Goal: Information Seeking & Learning: Learn about a topic

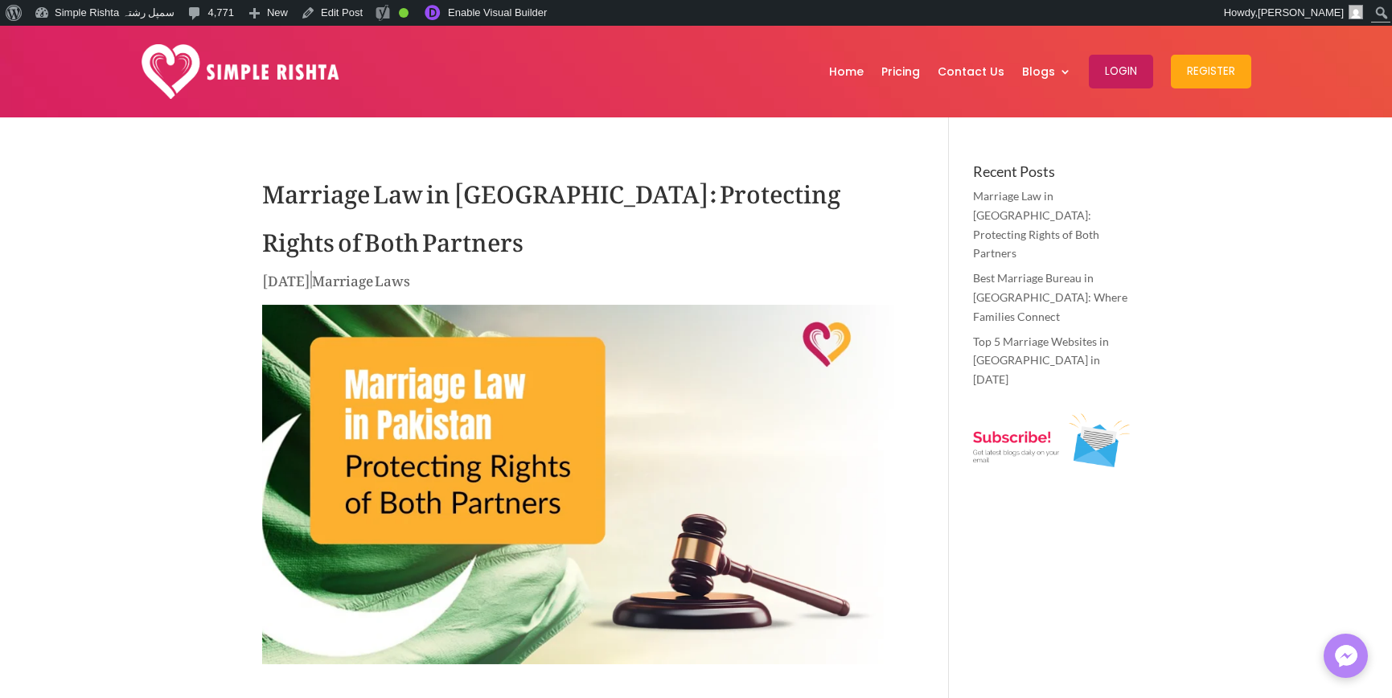
click at [442, 234] on h1 "Marriage Law in Pakistan: Protecting Rights of Both Partners" at bounding box center [581, 216] width 639 height 105
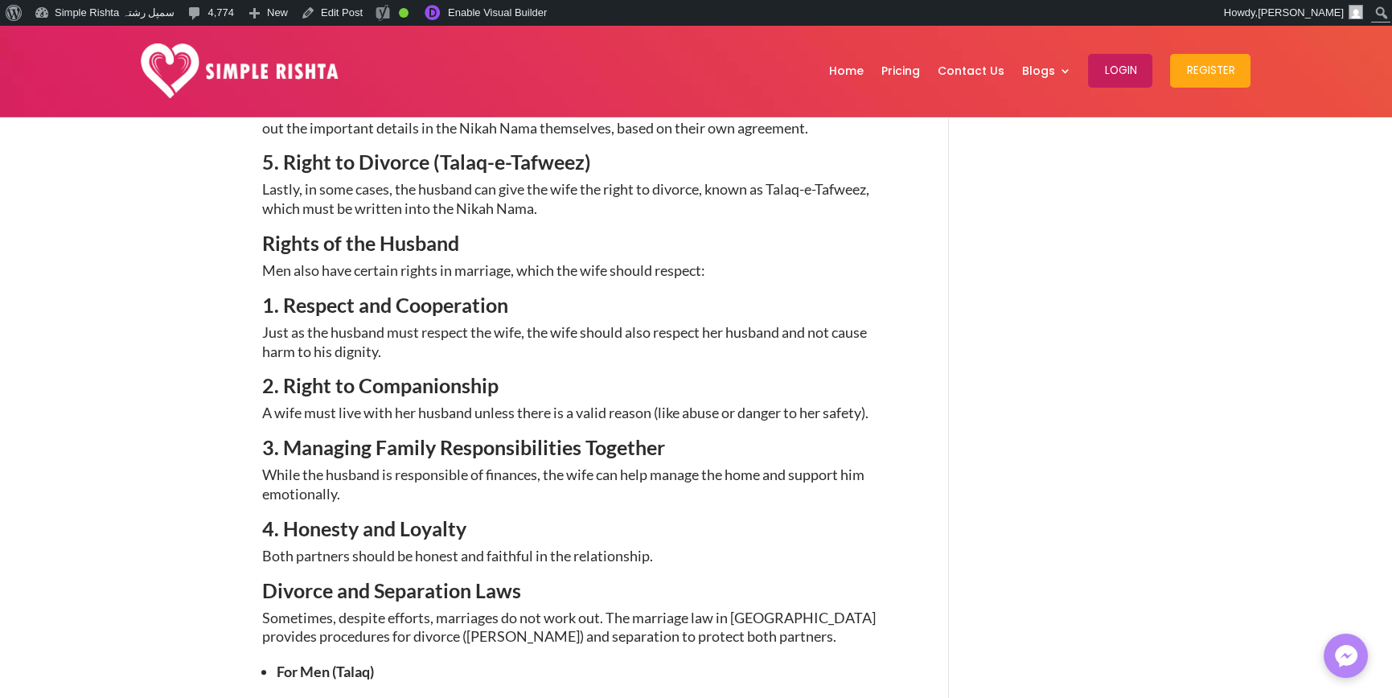
scroll to position [1849, 0]
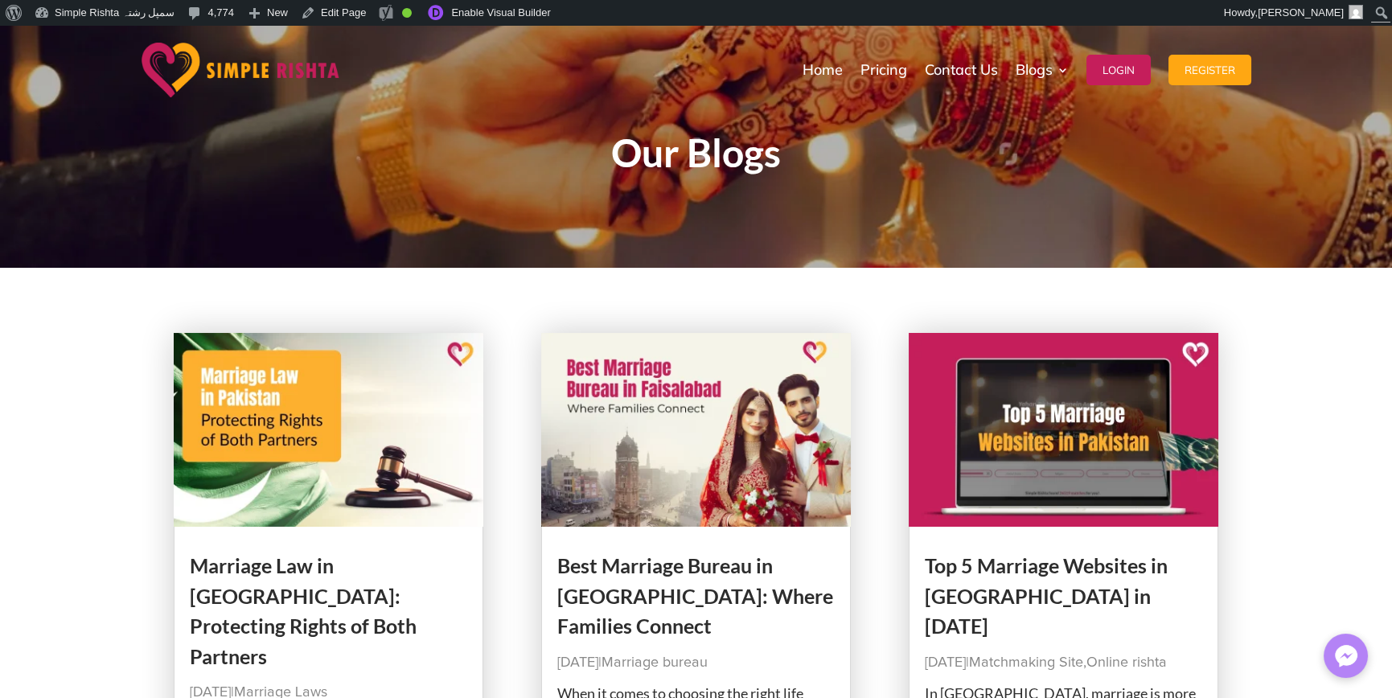
drag, startPoint x: 0, startPoint y: 540, endPoint x: 4, endPoint y: 531, distance: 9.7
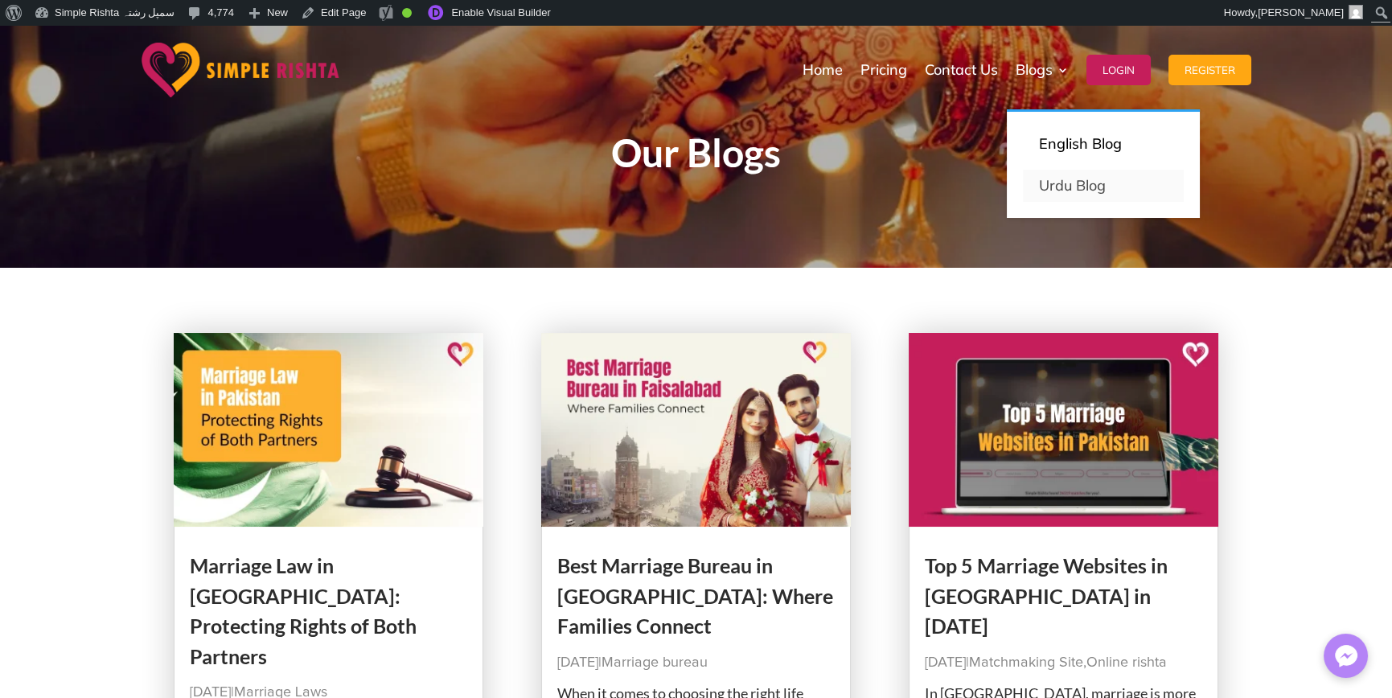
click at [1076, 179] on link "Urdu Blog" at bounding box center [1103, 186] width 161 height 32
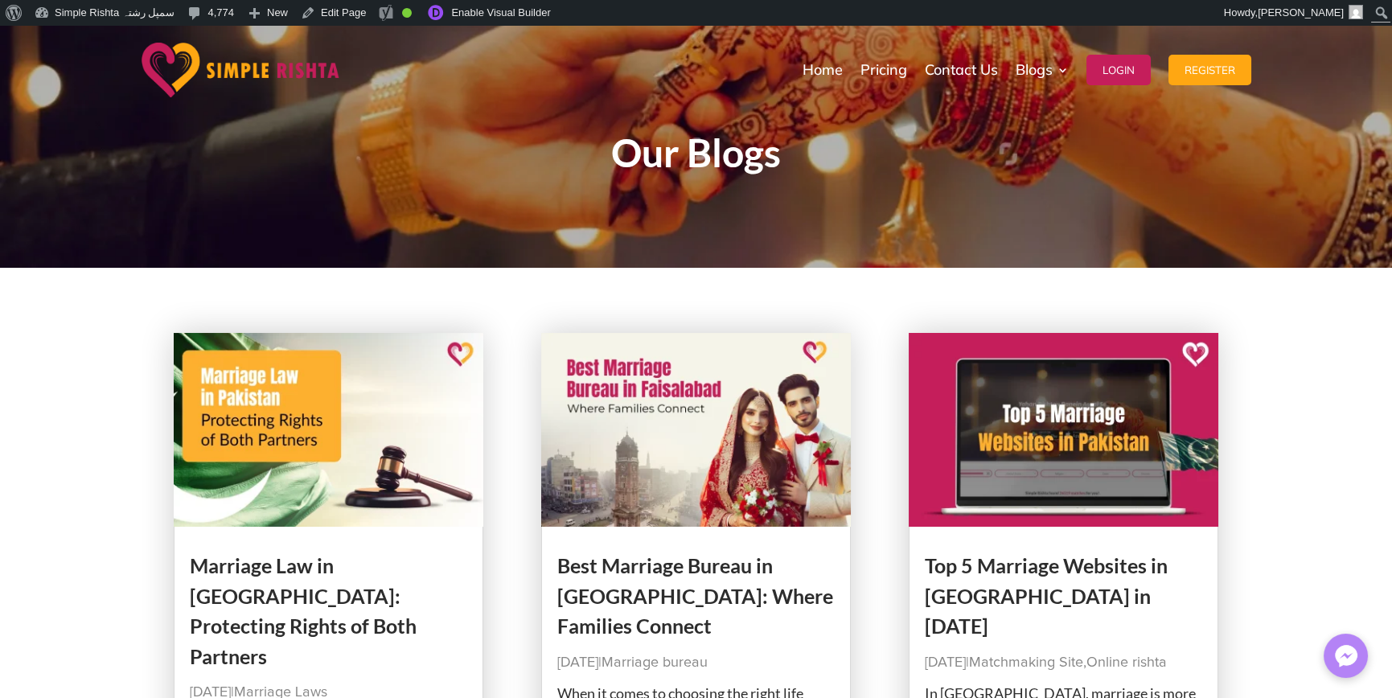
drag, startPoint x: 1069, startPoint y: 187, endPoint x: 1003, endPoint y: 49, distance: 152.5
click at [1068, 184] on link "Urdu Blog" at bounding box center [1103, 186] width 161 height 32
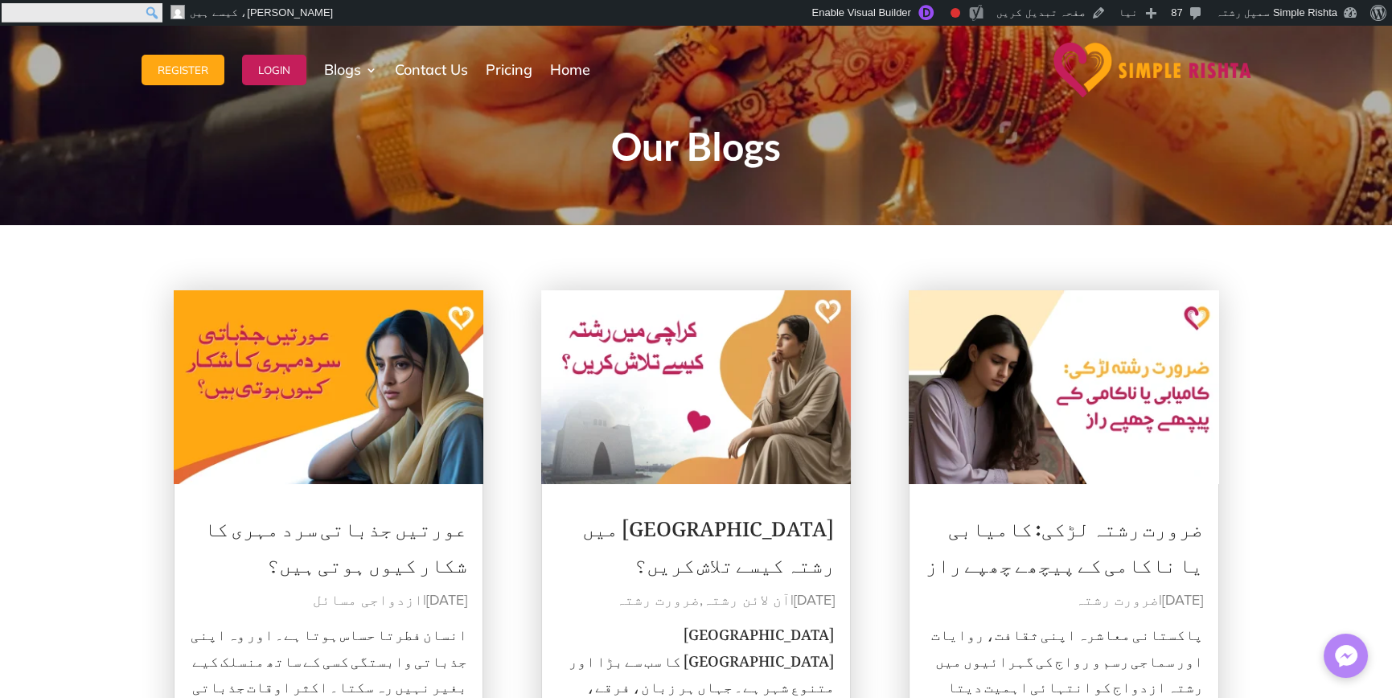
drag, startPoint x: 11, startPoint y: 10, endPoint x: 16, endPoint y: 67, distance: 56.5
click at [11, 10] on input "Search" at bounding box center [82, 12] width 161 height 19
paste input "**********"
click at [13, 14] on form "**********" at bounding box center [11, 13] width 23 height 26
paste input "ٹول بار"
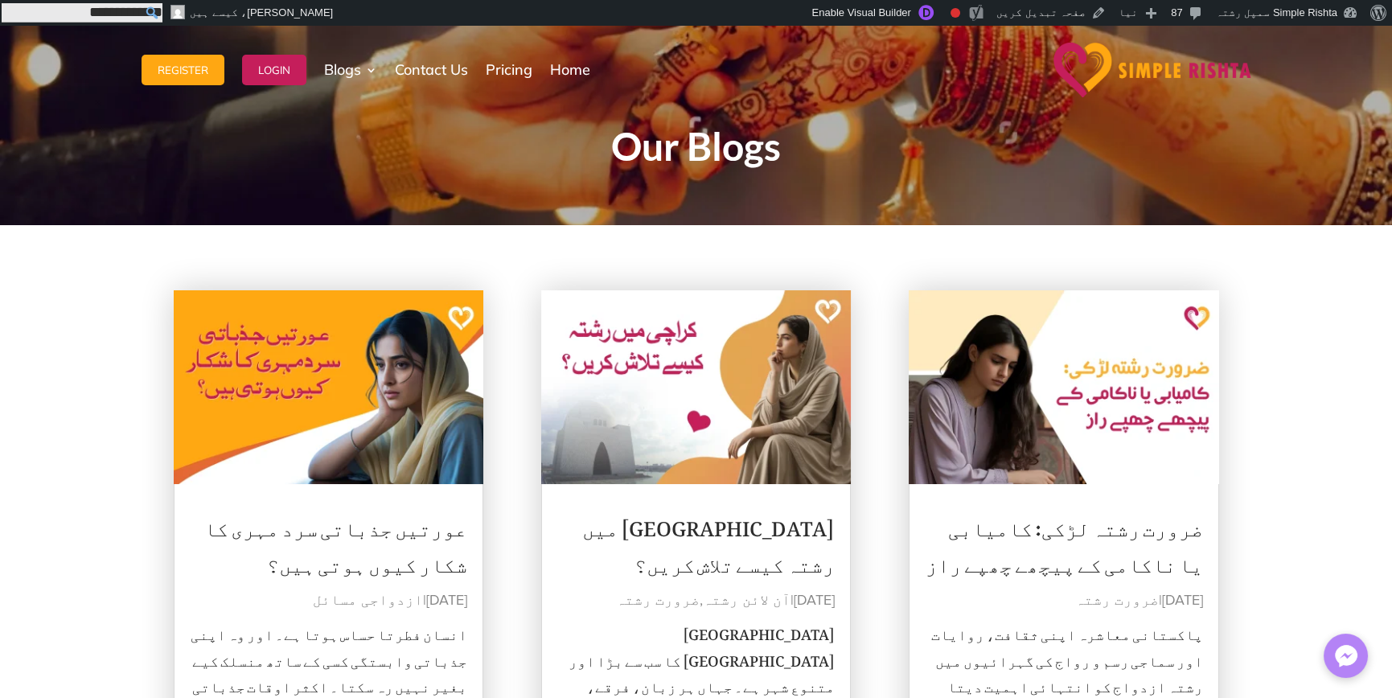
type input "**********"
click input "******" at bounding box center [0, 0] width 0 height 0
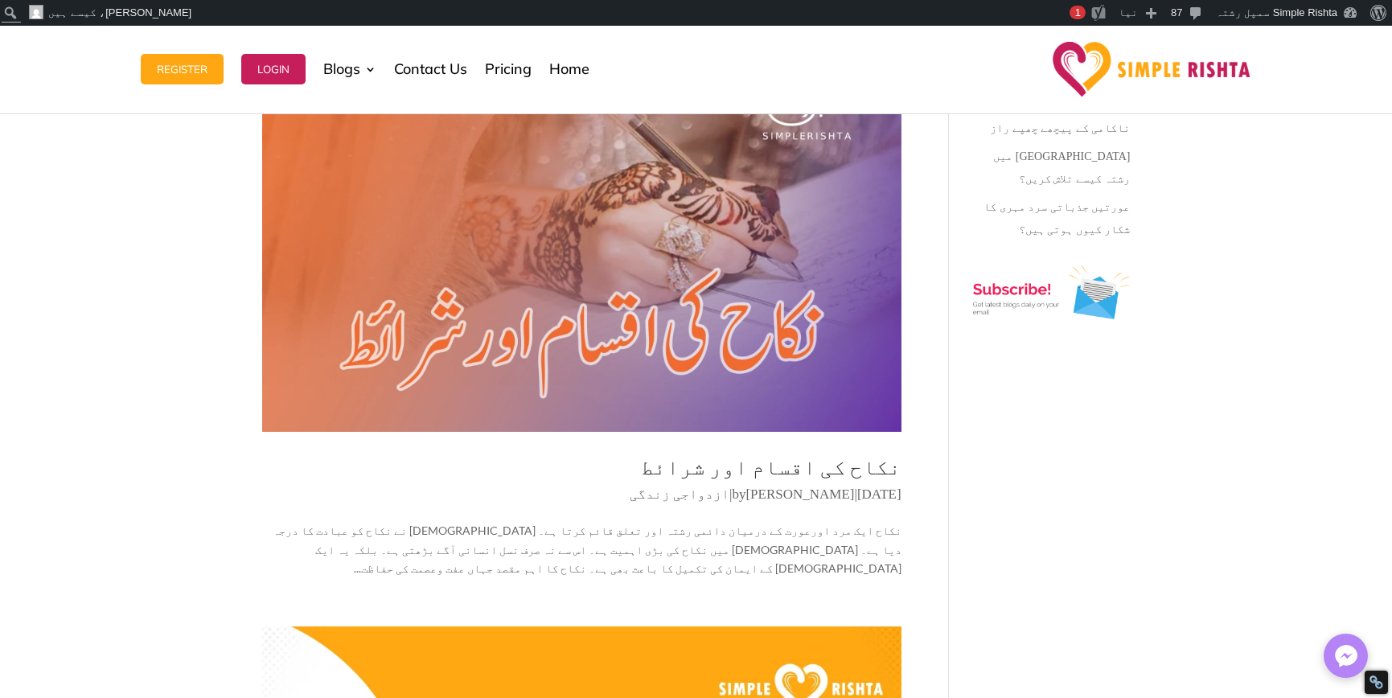
click at [803, 453] on link "نکاح کی اقسام اور شرائط" at bounding box center [771, 466] width 261 height 26
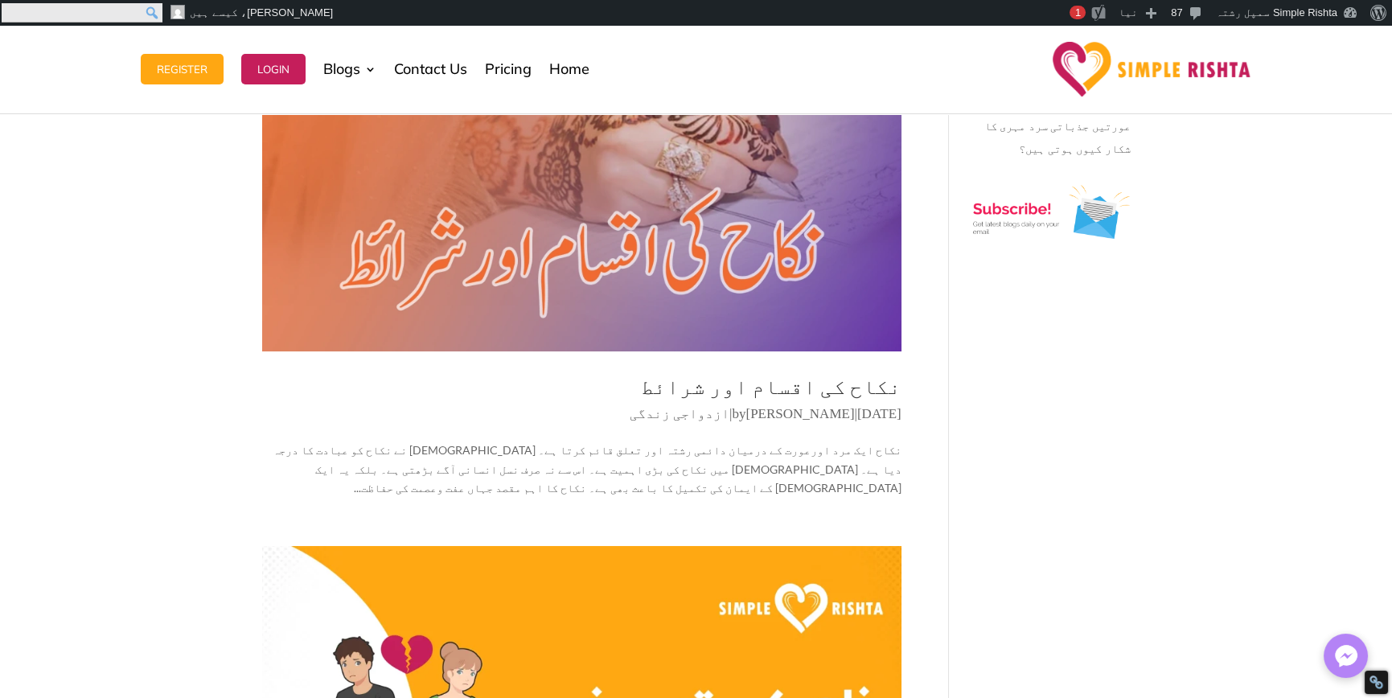
click at [8, 8] on input "Search" at bounding box center [82, 12] width 161 height 19
paste input "**********"
type input "**********"
click input "******" at bounding box center [0, 0] width 0 height 0
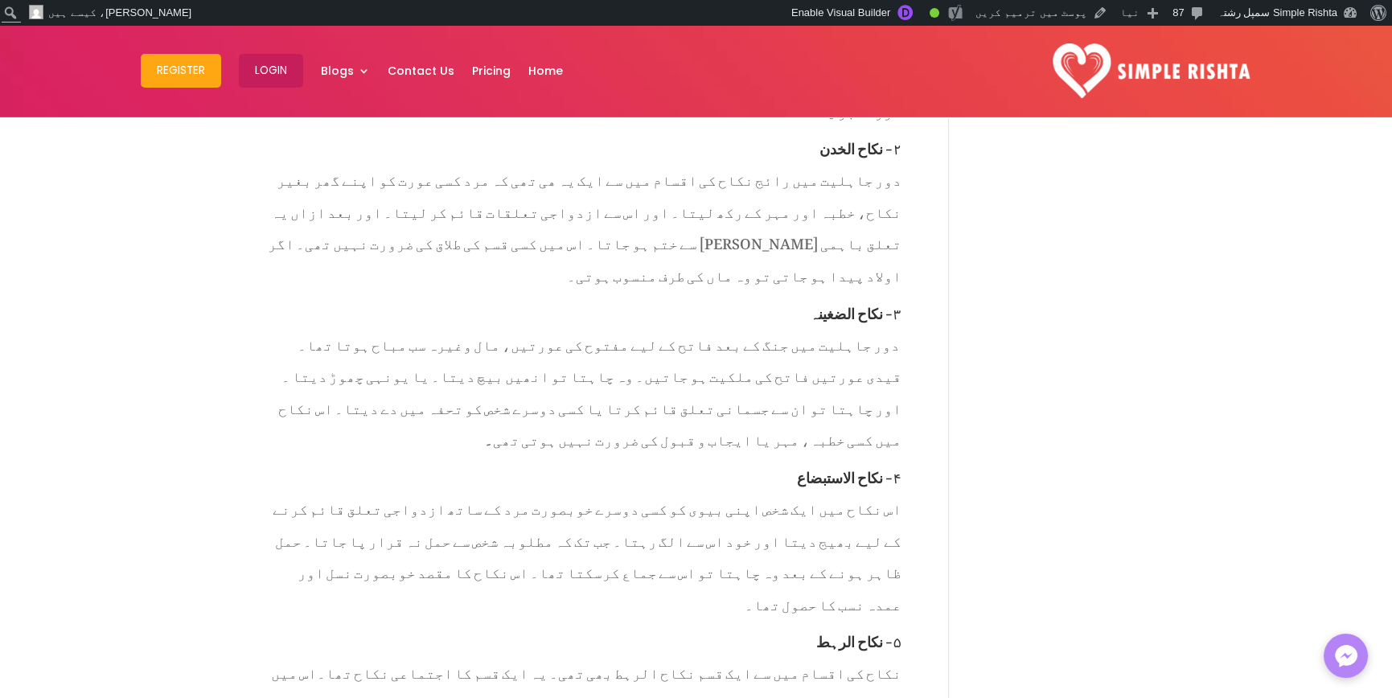
scroll to position [4261, 0]
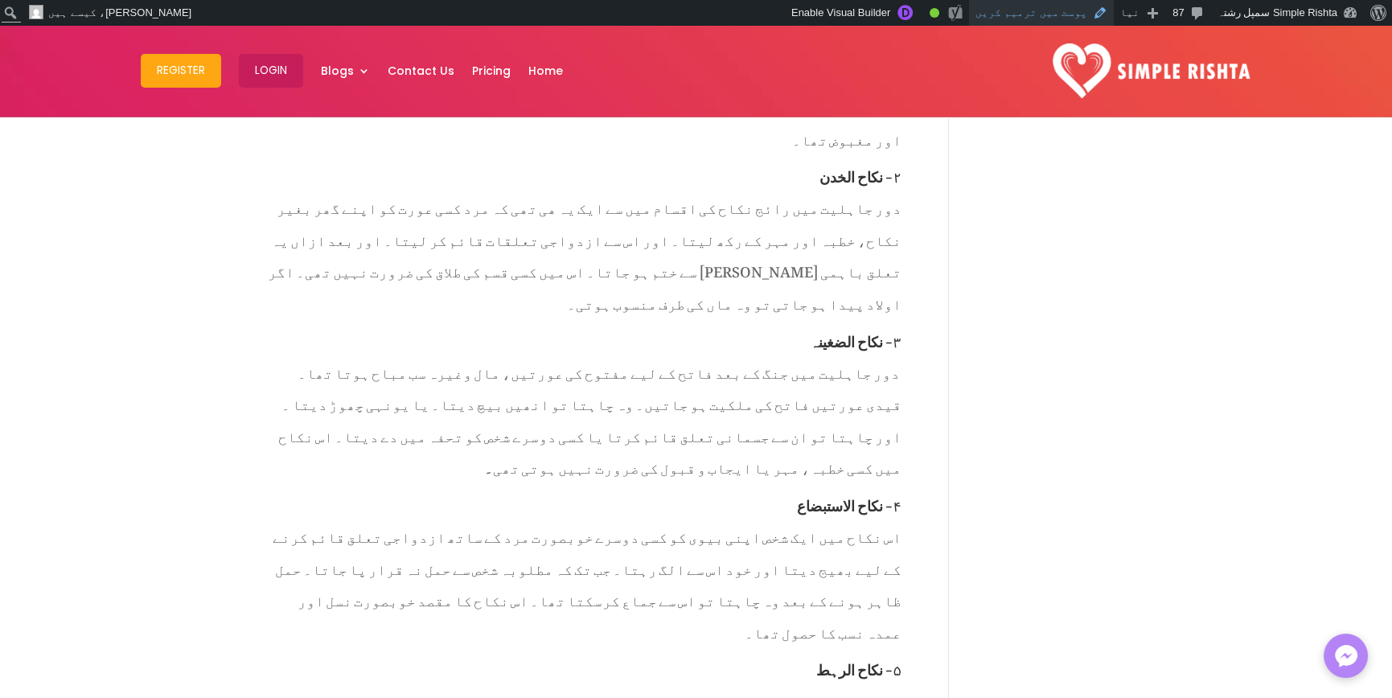
click at [1060, 15] on link "پوسٹ میں ترمیم کریں" at bounding box center [1041, 13] width 145 height 26
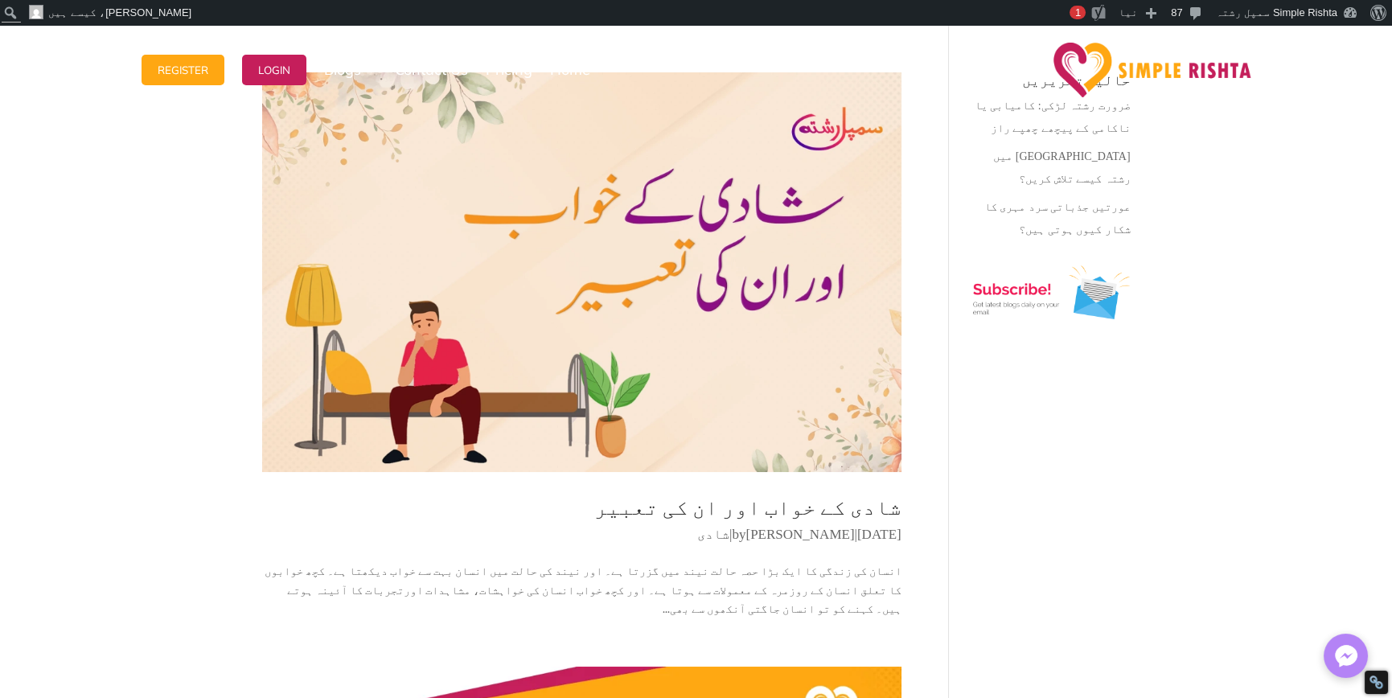
click at [803, 515] on link "شادی کے خواب اور ان کی تعبیر" at bounding box center [747, 507] width 307 height 26
click at [804, 507] on link "شادی کے خواب اور ان کی تعبیر" at bounding box center [747, 507] width 307 height 26
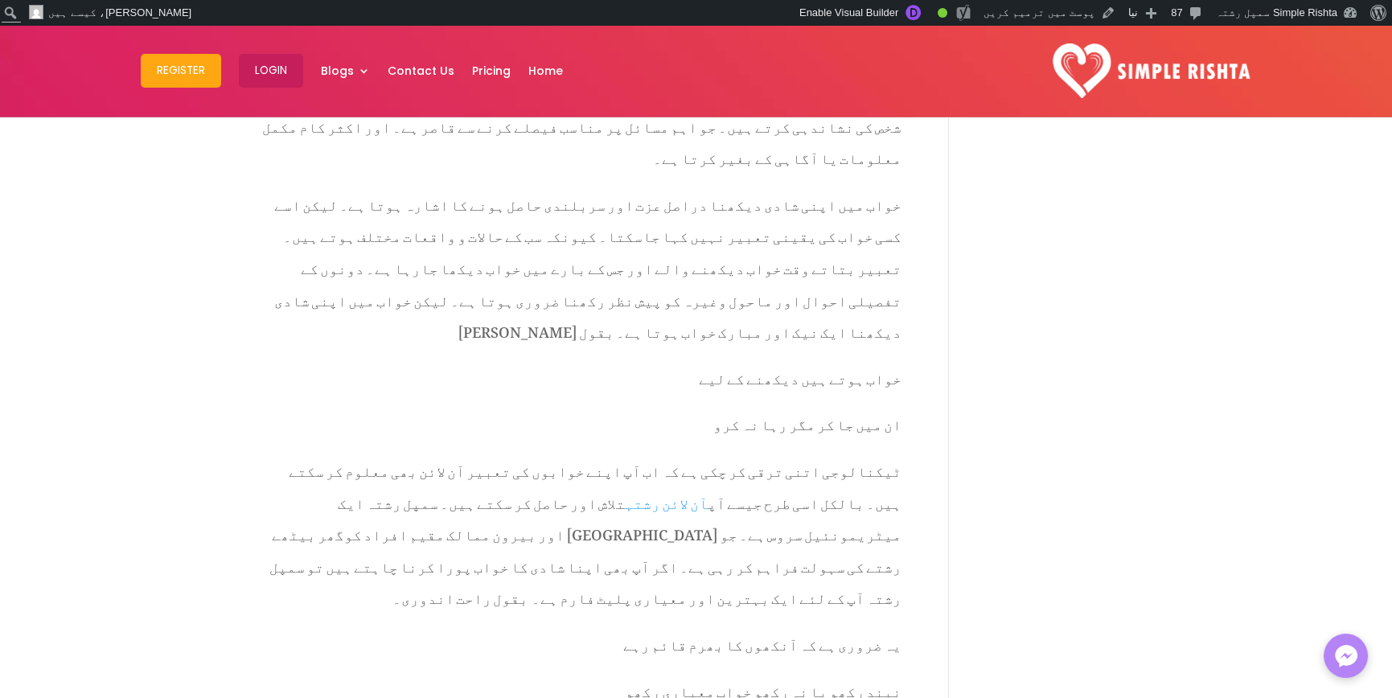
scroll to position [2975, 0]
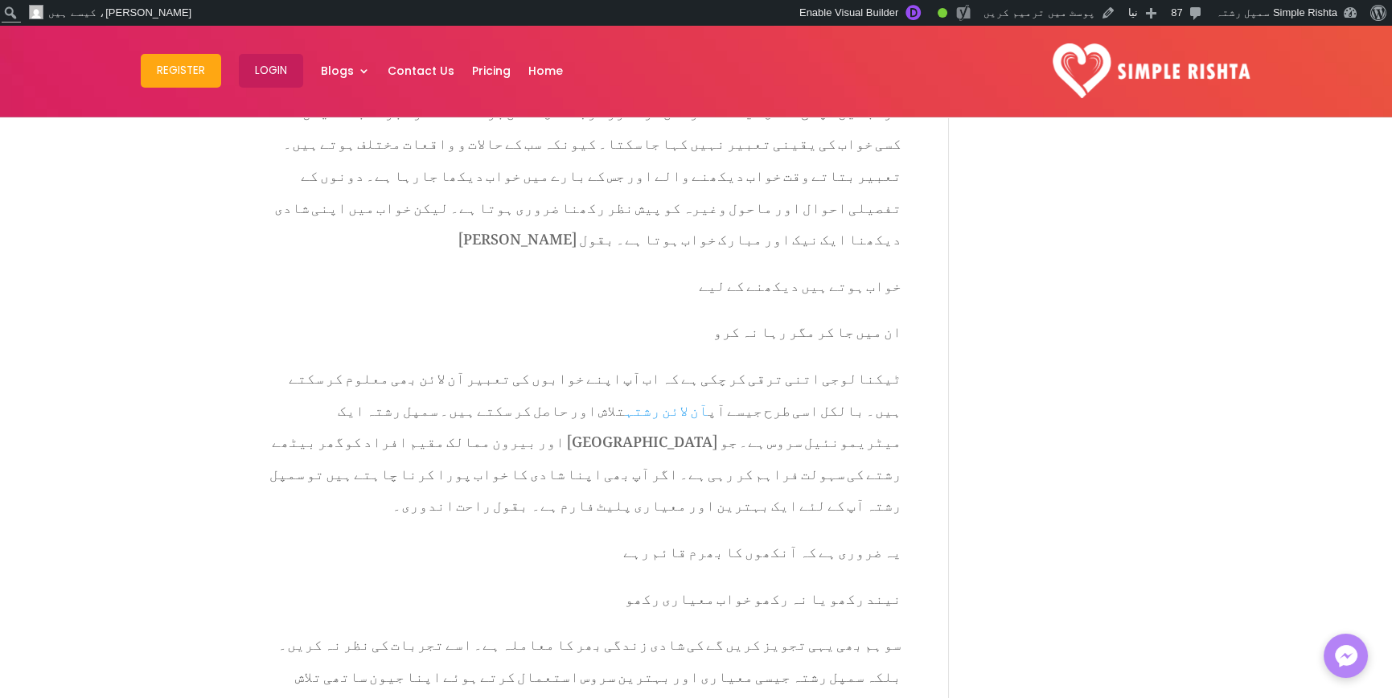
drag, startPoint x: 900, startPoint y: 256, endPoint x: 498, endPoint y: 266, distance: 402.1
drag, startPoint x: 458, startPoint y: 256, endPoint x: 987, endPoint y: 281, distance: 530.5
click at [983, 275] on div "شادی کے خواب اور ان کی تعبیر ستمبر 11, 2024 | شادی اٹھو یہ منظر شب تاب دیکھنے ک…" at bounding box center [696, 230] width 868 height 6082
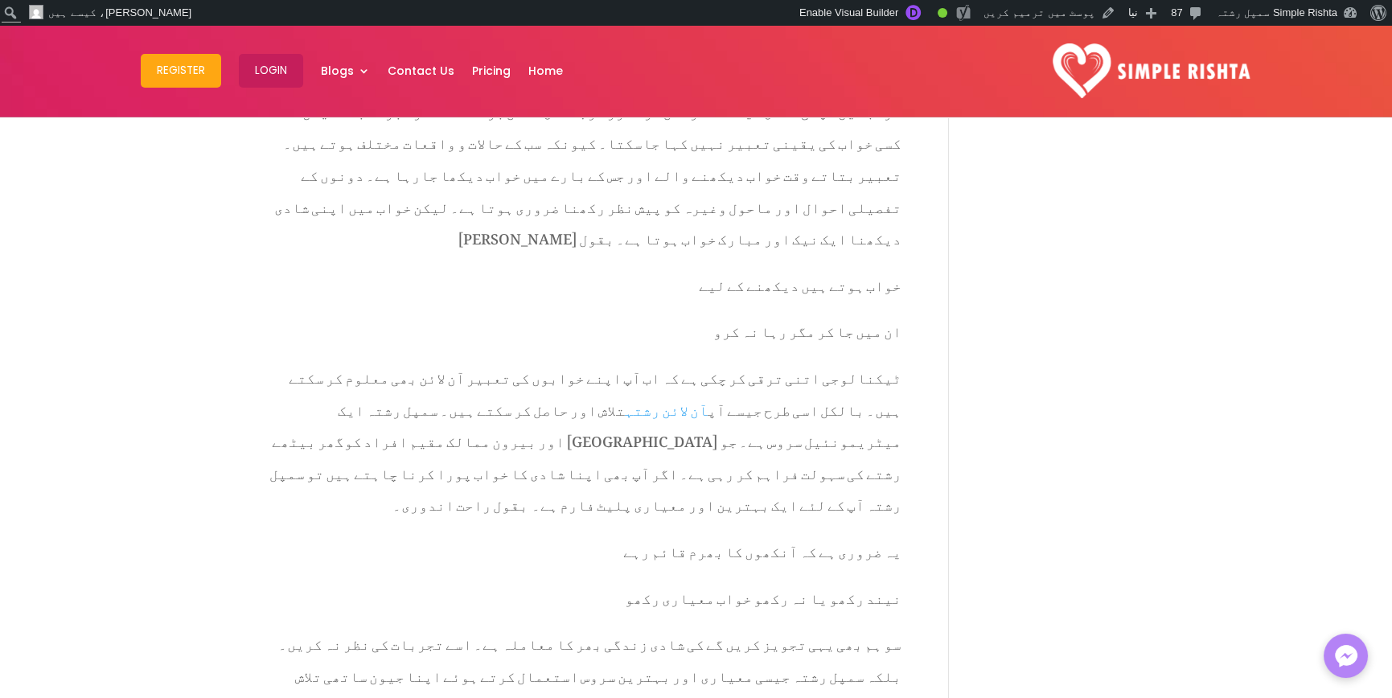
click at [991, 286] on div "شادی کے خواب اور ان کی تعبیر ستمبر 11, 2024 | شادی اٹھو یہ منظر شب تاب دیکھنے ک…" at bounding box center [696, 230] width 868 height 6082
drag, startPoint x: 555, startPoint y: 413, endPoint x: 1057, endPoint y: 437, distance: 503.1
click at [1048, 418] on div "شادی کے خواب اور ان کی تعبیر ستمبر 11, 2024 | شادی اٹھو یہ منظر شب تاب دیکھنے ک…" at bounding box center [696, 230] width 868 height 6082
click at [1111, 555] on div "شادی کے خواب اور ان کی تعبیر ستمبر 11, 2024 | شادی اٹھو یہ منظر شب تاب دیکھنے ک…" at bounding box center [696, 230] width 868 height 6082
drag, startPoint x: 595, startPoint y: 485, endPoint x: 1036, endPoint y: 502, distance: 440.9
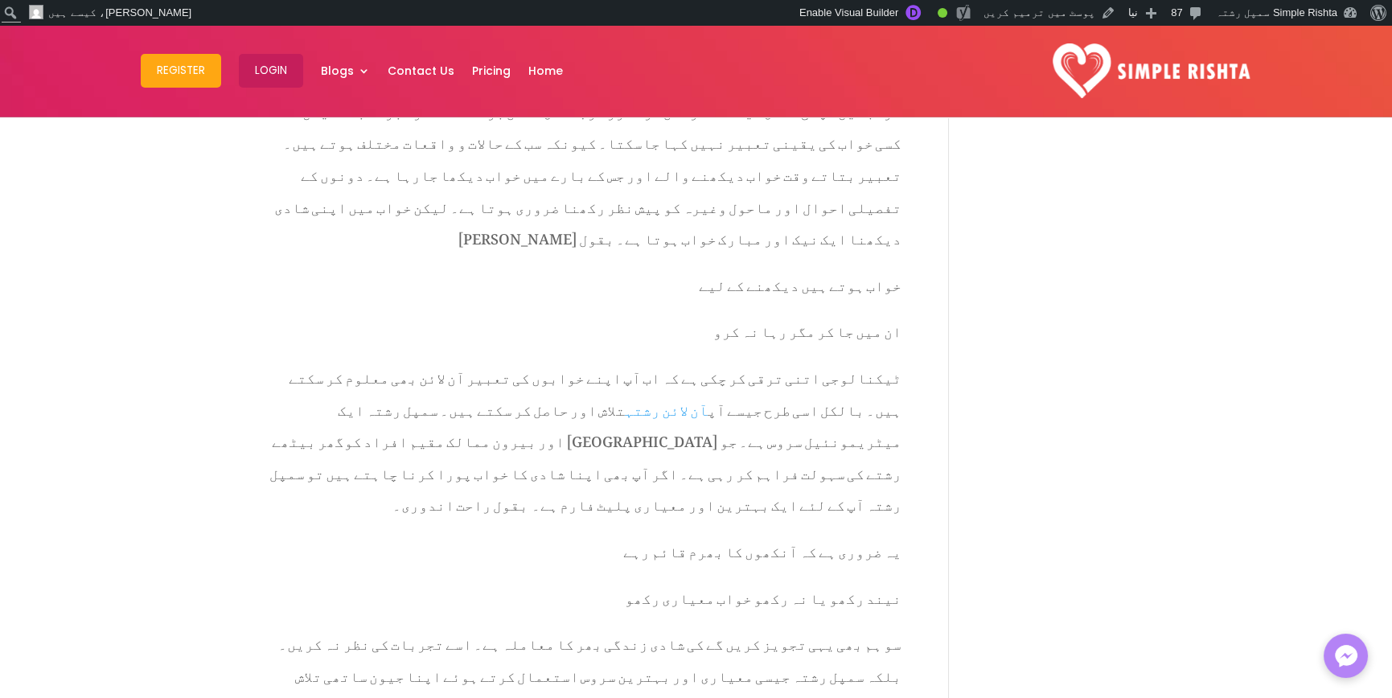
click at [1014, 492] on div "شادی کے خواب اور ان کی تعبیر [DATE] | شادی اٹھو یہ منظر شب تاب دیکھنے کے لیے کہ…" at bounding box center [696, 230] width 868 height 6082
drag, startPoint x: 1087, startPoint y: 572, endPoint x: 1066, endPoint y: 572, distance: 20.9
click at [1082, 572] on div "شادی کے خواب اور ان کی تعبیر [DATE] | شادی اٹھو یہ منظر شب تاب دیکھنے کے لیے کہ…" at bounding box center [696, 230] width 868 height 6082
drag, startPoint x: 356, startPoint y: 532, endPoint x: 1027, endPoint y: 572, distance: 671.8
click at [1003, 552] on div "شادی کے خواب اور ان کی تعبیر [DATE] | شادی اٹھو یہ منظر شب تاب دیکھنے کے لیے کہ…" at bounding box center [696, 230] width 868 height 6082
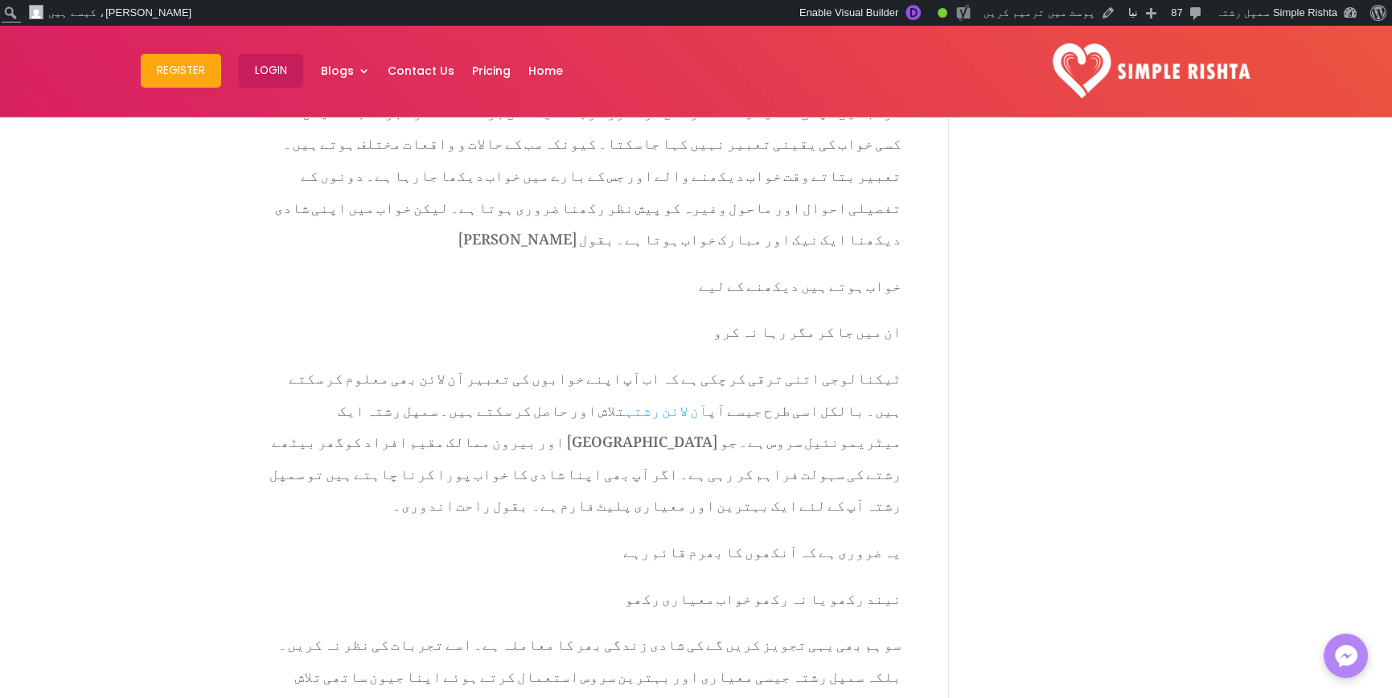
click at [1068, 596] on div "شادی کے خواب اور ان کی تعبیر [DATE] | شادی اٹھو یہ منظر شب تاب دیکھنے کے لیے کہ…" at bounding box center [696, 230] width 868 height 6082
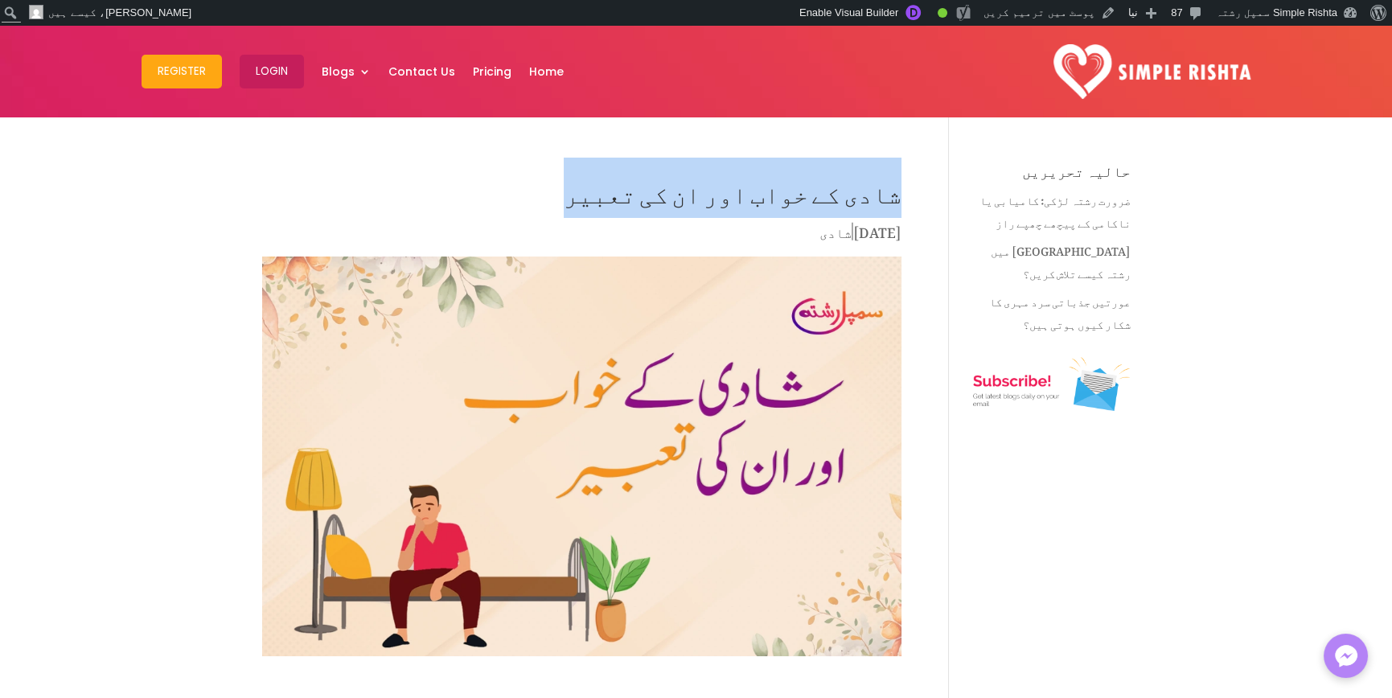
drag, startPoint x: 570, startPoint y: 182, endPoint x: 898, endPoint y: 184, distance: 328.1
click at [898, 184] on h1 "شادی کے خواب اور ان کی تعبیر" at bounding box center [581, 192] width 639 height 56
drag, startPoint x: 288, startPoint y: 139, endPoint x: 266, endPoint y: 113, distance: 34.3
click at [1040, 14] on link "پوسٹ میں ترمیم کریں" at bounding box center [1049, 13] width 145 height 26
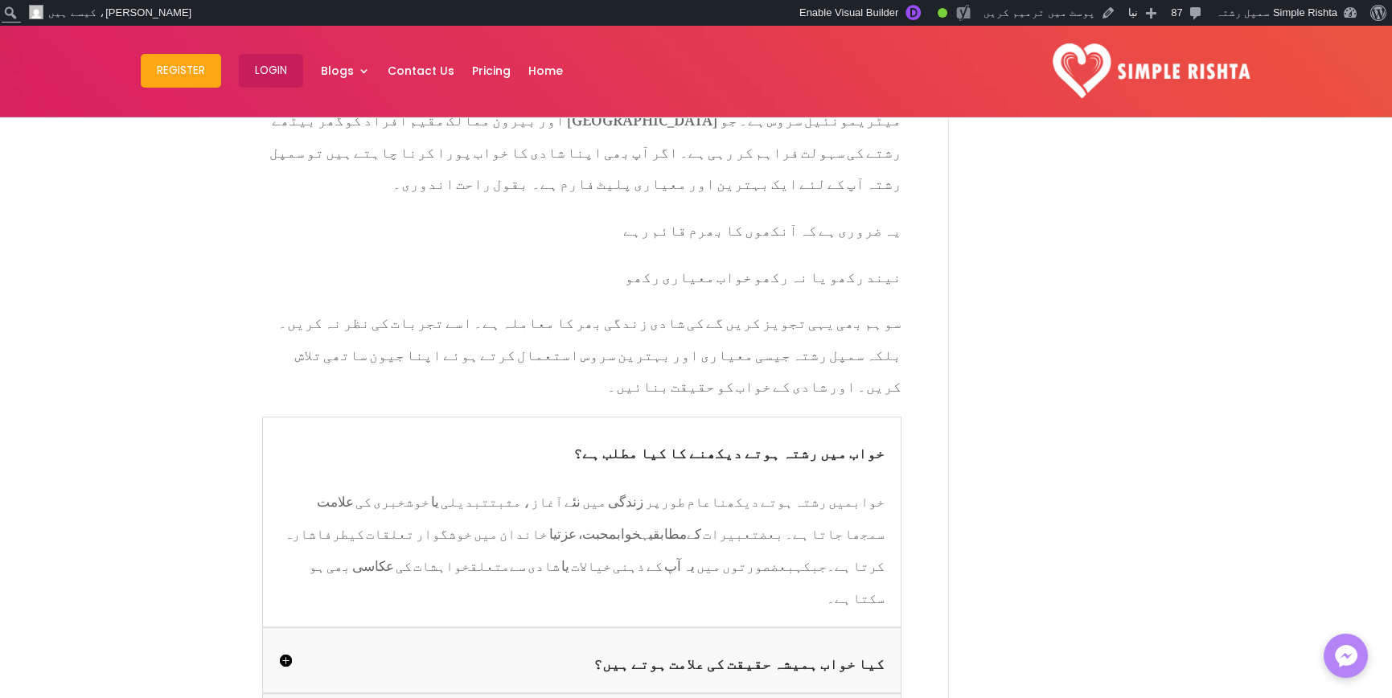
scroll to position [3216, 0]
